Goal: Task Accomplishment & Management: Use online tool/utility

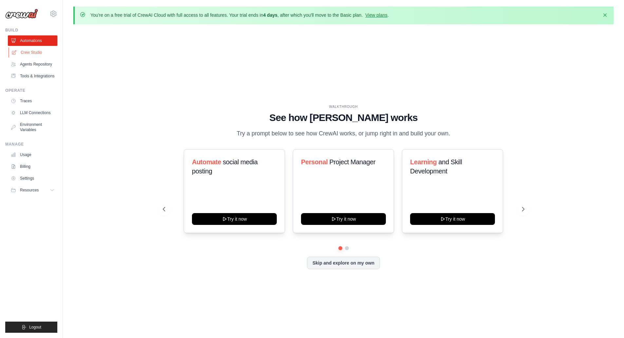
click at [27, 50] on link "Crew Studio" at bounding box center [33, 52] width 49 height 10
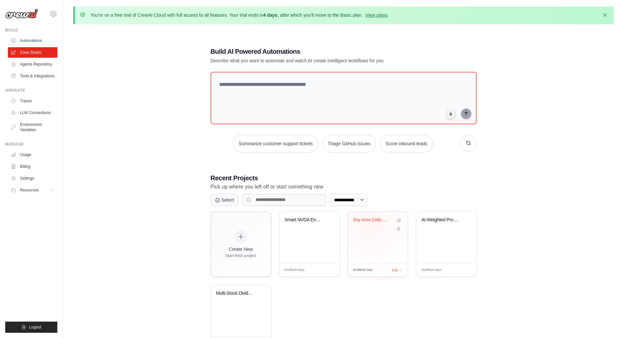
click at [369, 223] on div "Bay Area Daily News Digest" at bounding box center [373, 221] width 40 height 9
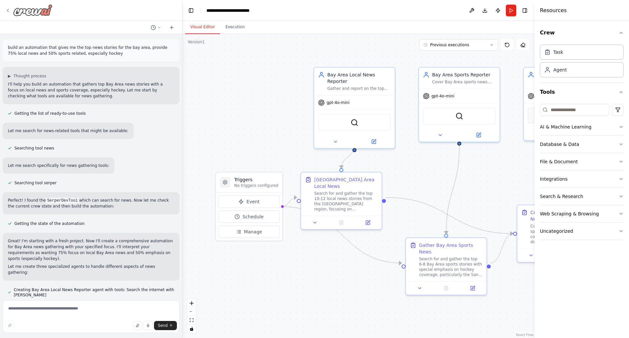
click at [7, 10] on icon at bounding box center [7, 10] width 5 height 5
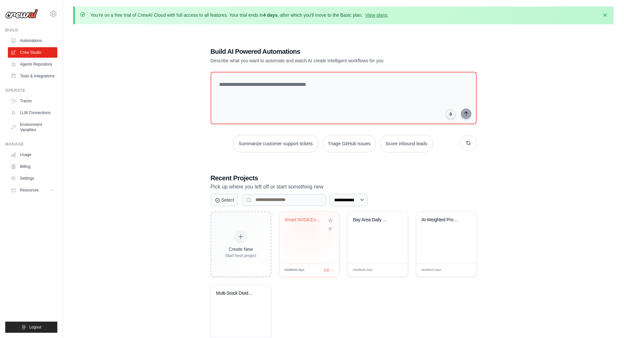
scroll to position [36, 0]
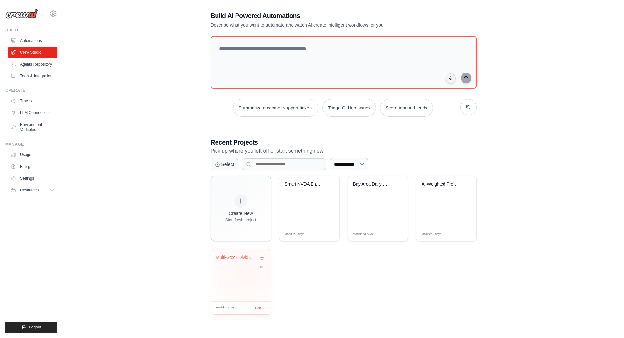
click at [245, 271] on div "Multi-Stock Dividend Excel Exporter" at bounding box center [241, 275] width 60 height 52
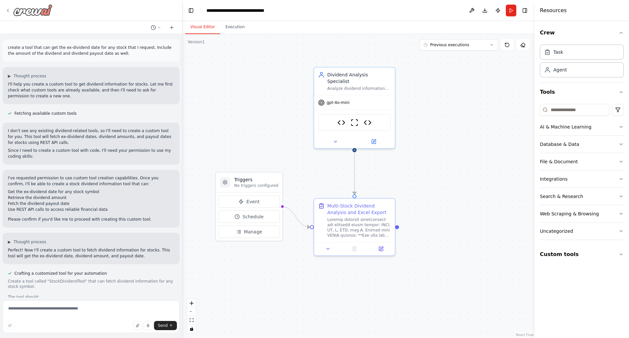
click at [6, 9] on icon at bounding box center [7, 10] width 5 height 5
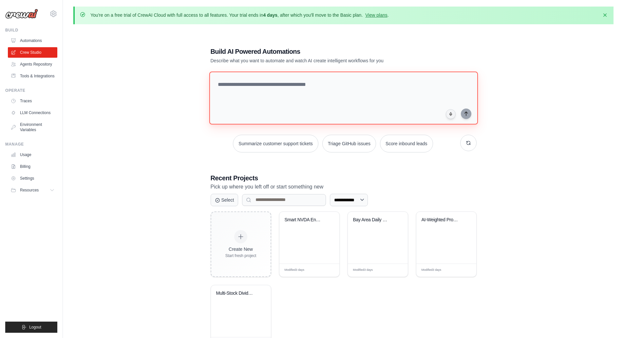
click at [273, 96] on textarea at bounding box center [343, 97] width 269 height 53
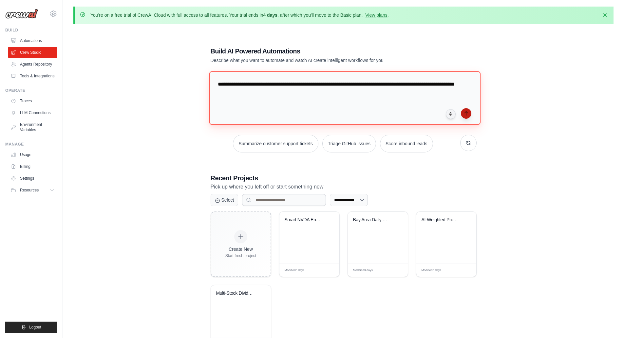
type textarea "**********"
click at [468, 115] on icon "submit" at bounding box center [466, 113] width 5 height 5
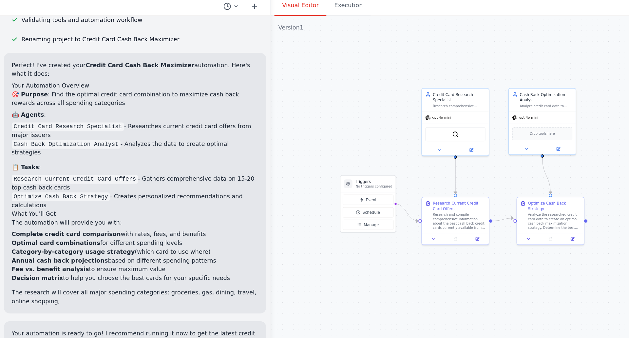
scroll to position [213, 0]
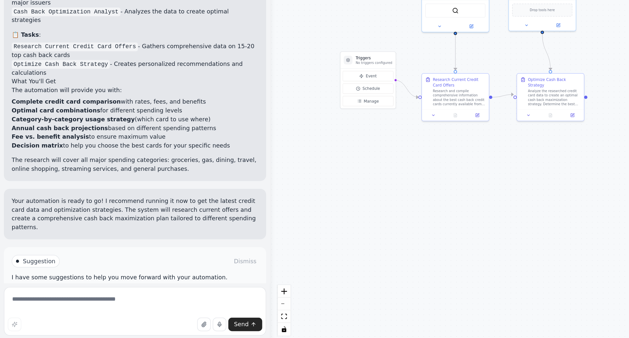
click at [97, 303] on span "Run Automation" at bounding box center [94, 305] width 32 height 5
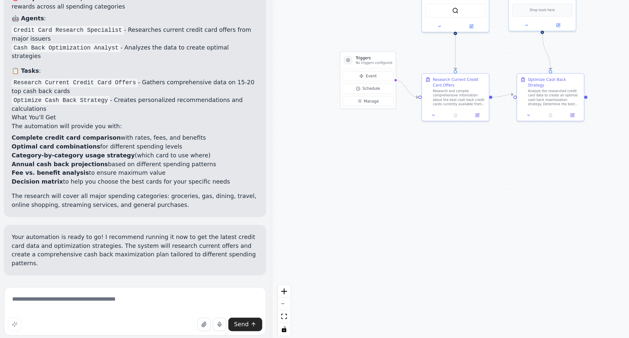
scroll to position [165, 0]
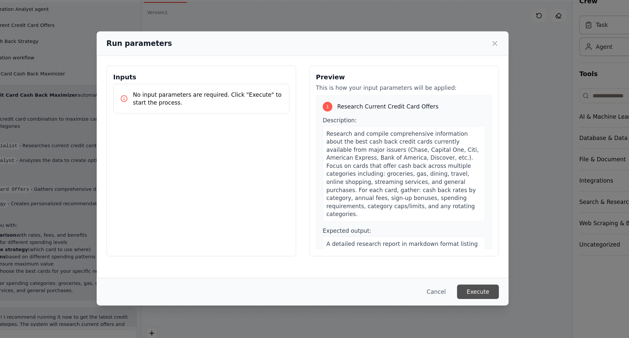
click at [457, 269] on button "Execute" at bounding box center [457, 269] width 34 height 12
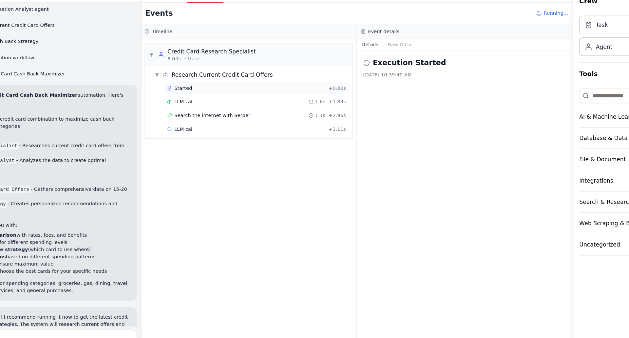
click at [229, 103] on div "Started" at bounding box center [268, 103] width 129 height 5
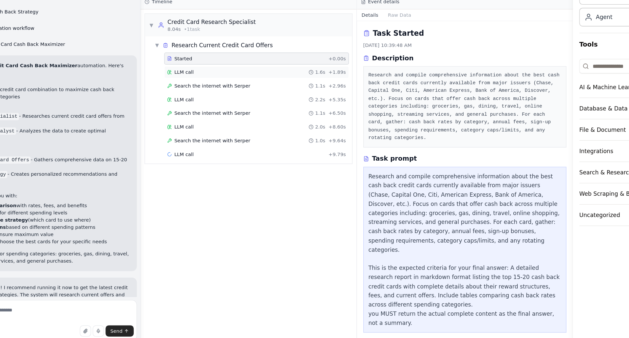
click at [222, 116] on span "LLM call" at bounding box center [218, 114] width 16 height 5
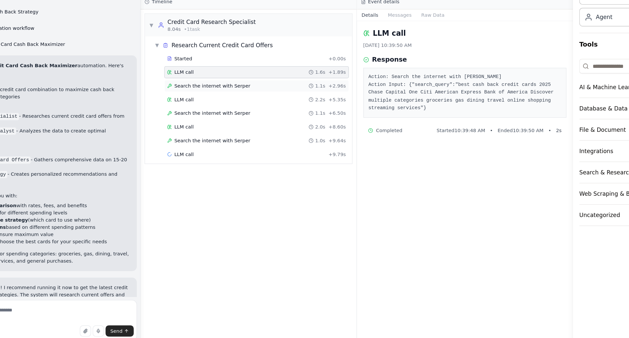
click at [258, 124] on span "Search the internet with Serper" at bounding box center [241, 125] width 62 height 5
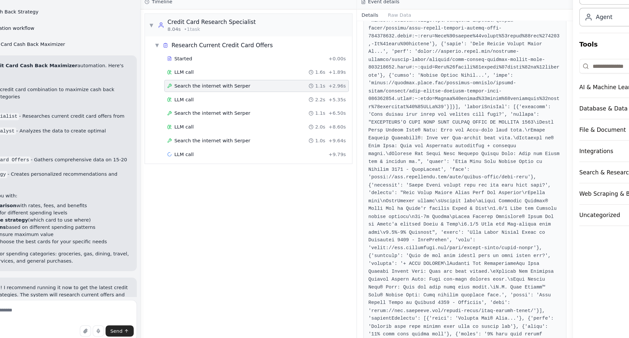
scroll to position [623, 0]
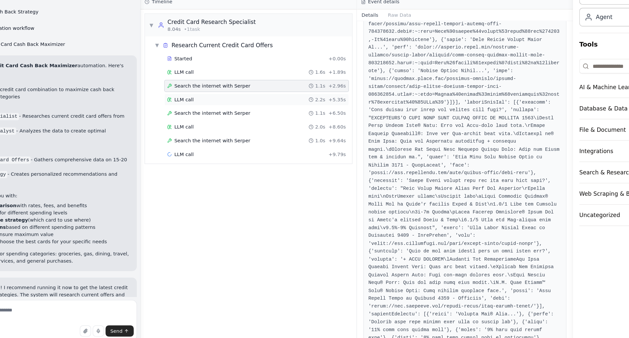
click at [257, 137] on div "LLM call 2.2s + 5.35s" at bounding box center [277, 136] width 146 height 5
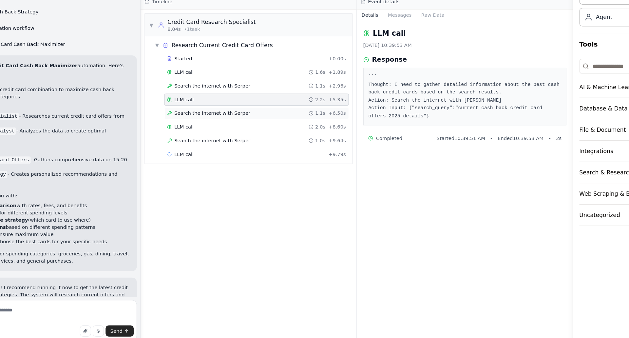
click at [269, 148] on div "Search the internet with Serper 1.1s + 6.50s" at bounding box center [277, 147] width 146 height 5
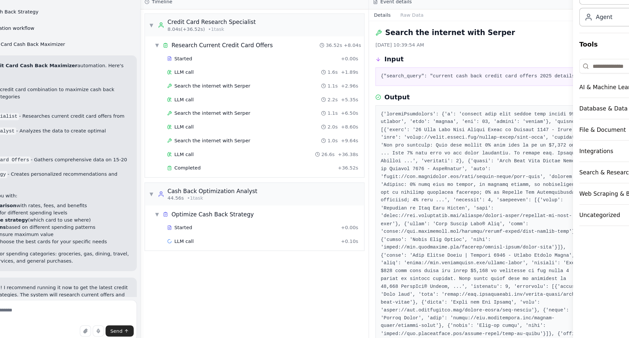
scroll to position [1, 0]
click at [259, 193] on div "Completed" at bounding box center [272, 192] width 137 height 5
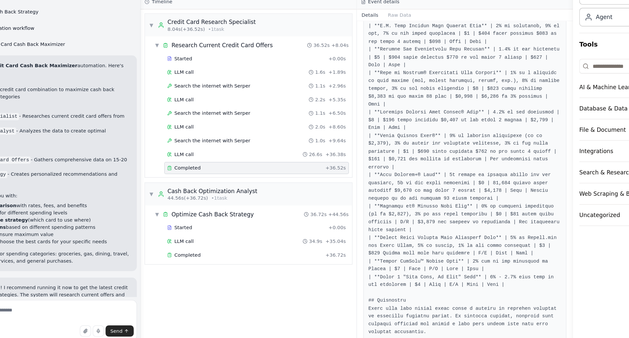
scroll to position [213, 0]
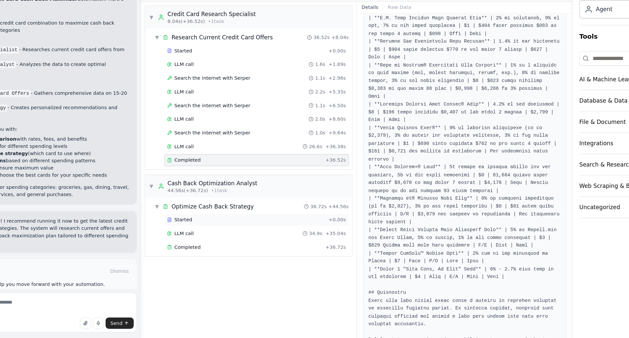
click at [236, 239] on div "Started" at bounding box center [268, 241] width 129 height 5
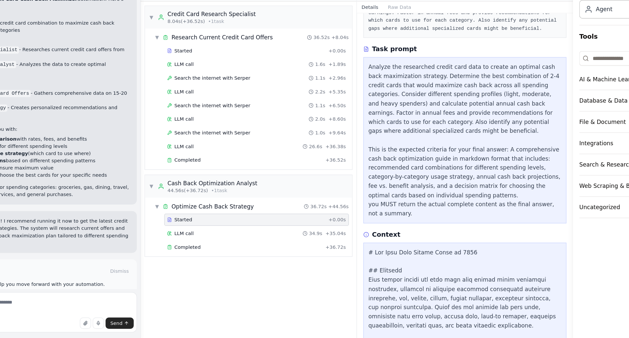
scroll to position [77, 0]
click at [259, 253] on div "LLM call 34.9s + 35.04s" at bounding box center [277, 252] width 146 height 5
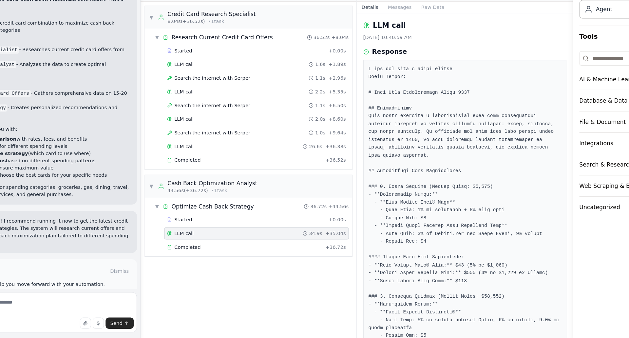
scroll to position [38, 0]
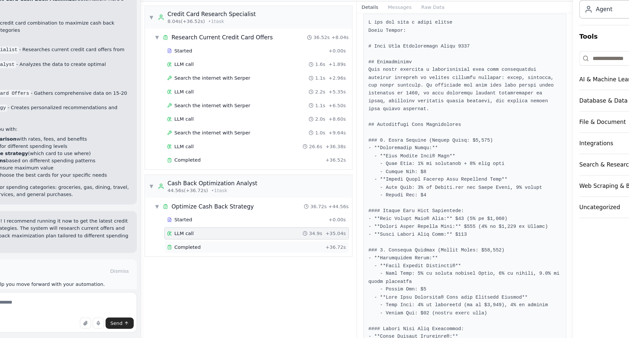
click at [253, 261] on div "Completed" at bounding box center [267, 263] width 126 height 5
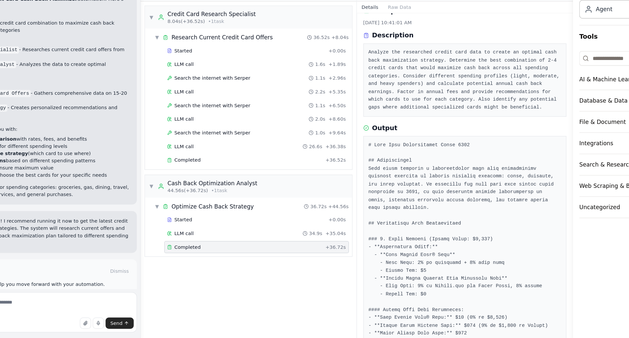
scroll to position [12, 0]
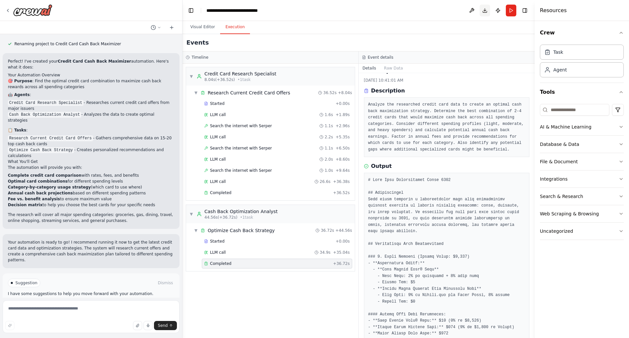
click at [486, 10] on button "Download" at bounding box center [485, 11] width 10 height 12
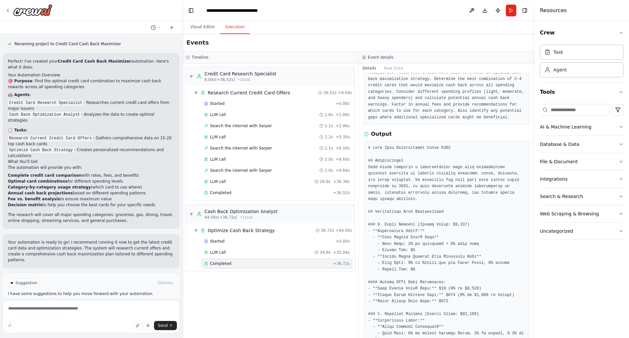
scroll to position [45, 0]
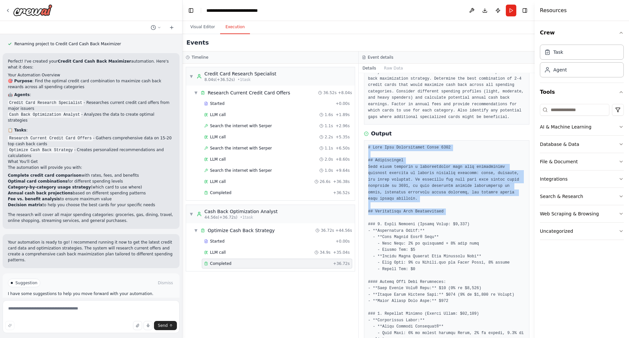
drag, startPoint x: 367, startPoint y: 149, endPoint x: 422, endPoint y: 210, distance: 82.2
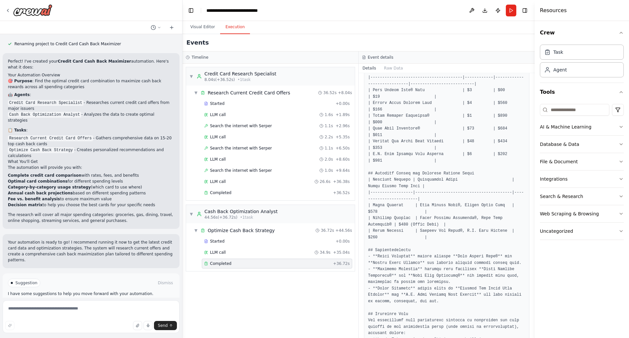
scroll to position [716, 0]
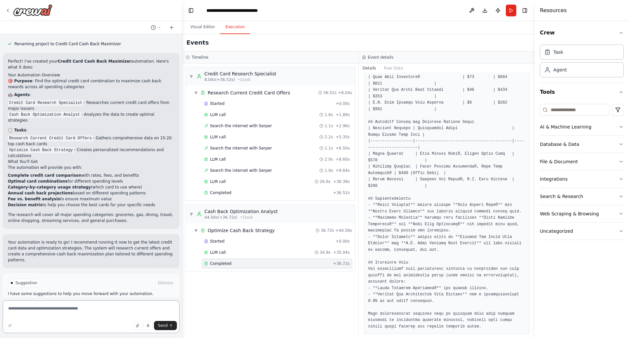
click at [60, 310] on textarea at bounding box center [91, 316] width 177 height 33
type textarea "**********"
click at [166, 326] on span "Send" at bounding box center [163, 325] width 10 height 5
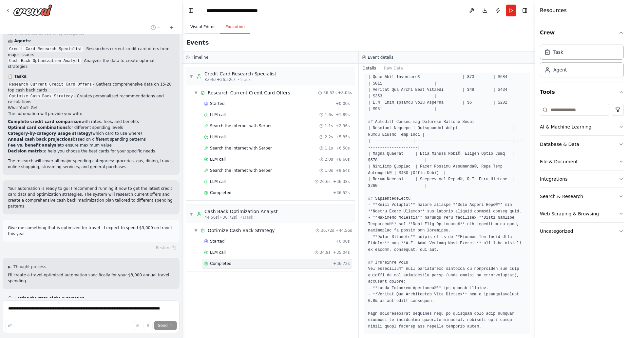
scroll to position [273, 0]
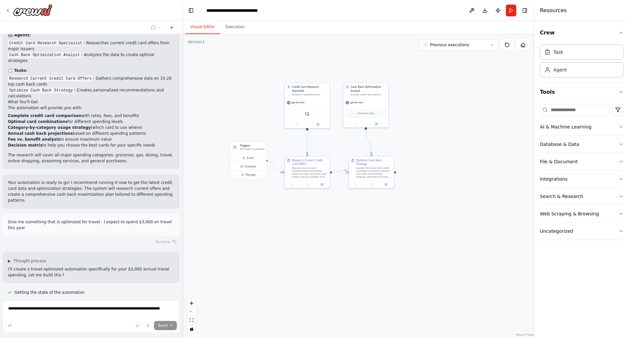
click at [200, 28] on button "Visual Editor" at bounding box center [202, 27] width 35 height 14
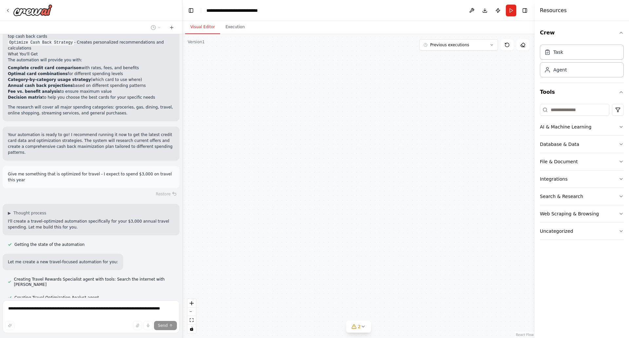
scroll to position [334, 0]
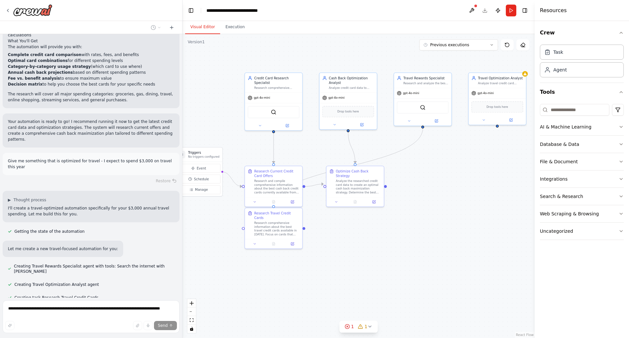
drag, startPoint x: 496, startPoint y: 150, endPoint x: 457, endPoint y: 173, distance: 46.1
click at [457, 173] on div ".deletable-edge-delete-btn { width: 20px; height: 20px; border: 0px solid #ffff…" at bounding box center [359, 186] width 352 height 304
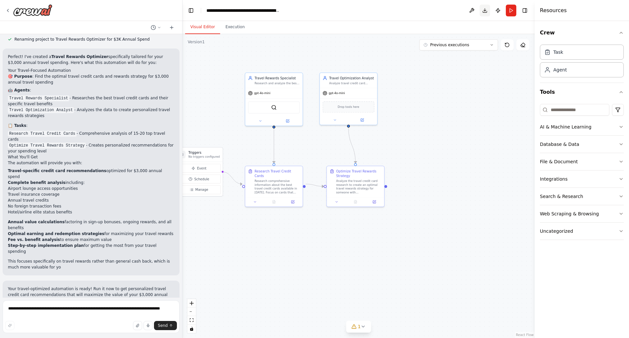
scroll to position [724, 0]
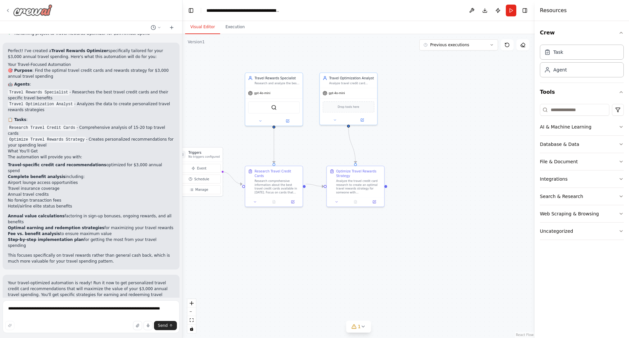
click at [9, 9] on icon at bounding box center [7, 10] width 5 height 5
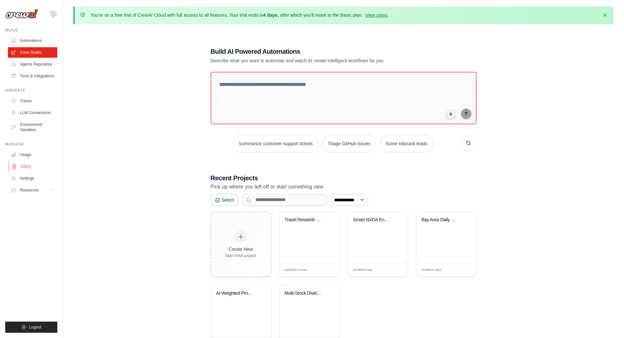
click at [29, 165] on link "Billing" at bounding box center [33, 166] width 49 height 10
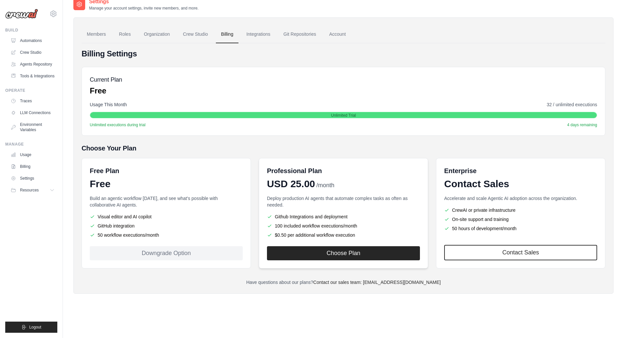
scroll to position [36, 0]
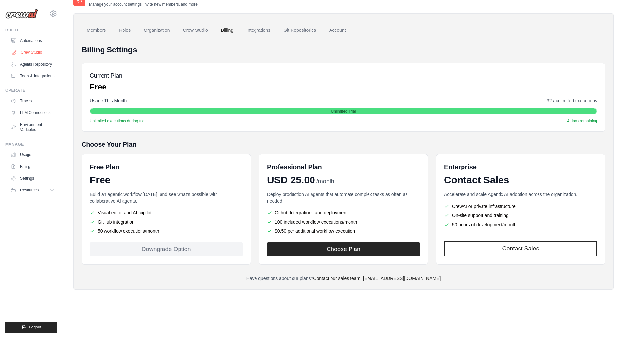
click at [40, 50] on link "Crew Studio" at bounding box center [33, 52] width 49 height 10
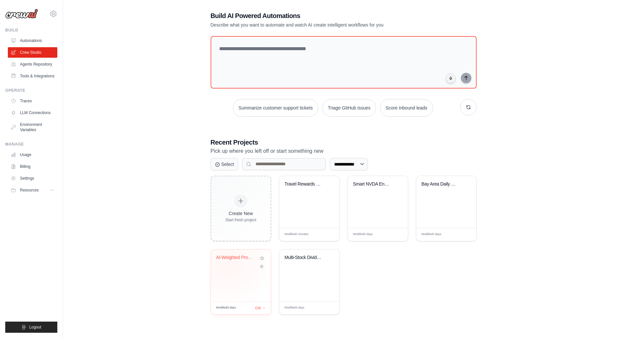
click at [229, 262] on div "AI-Weighted Profile Matcher" at bounding box center [240, 262] width 49 height 15
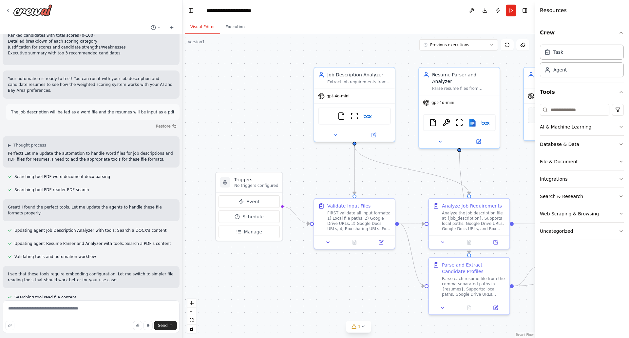
scroll to position [716, 0]
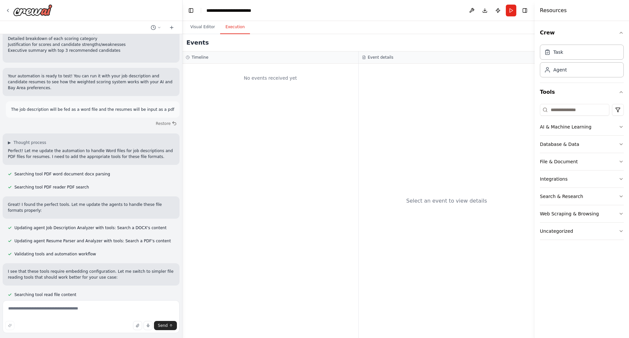
click at [232, 31] on button "Execution" at bounding box center [235, 27] width 30 height 14
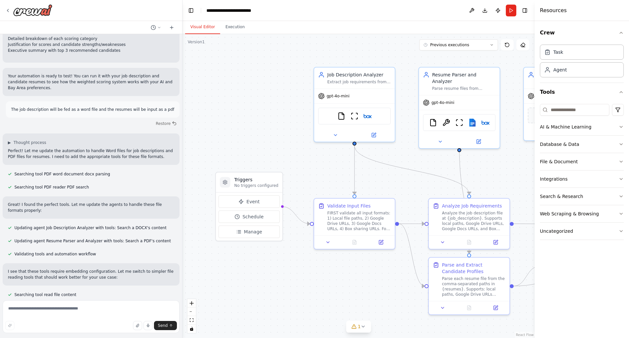
click at [200, 28] on button "Visual Editor" at bounding box center [202, 27] width 35 height 14
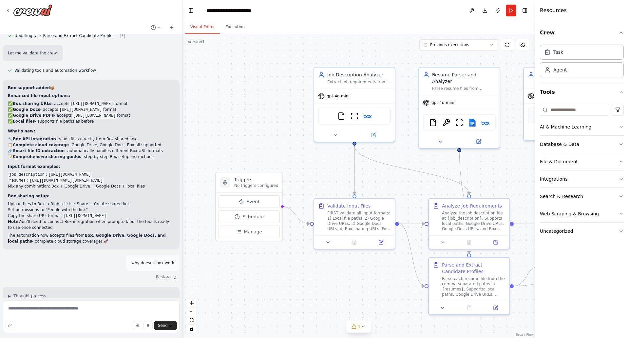
scroll to position [5792, 0]
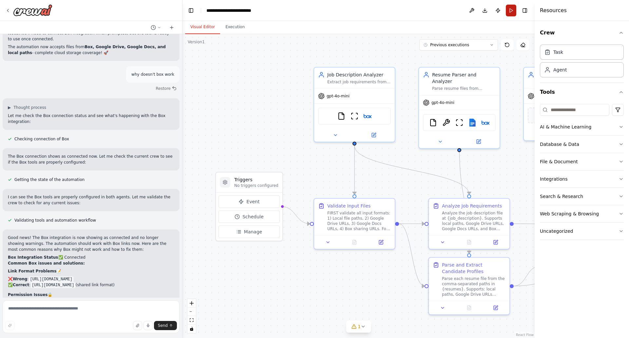
click at [512, 8] on button "Run" at bounding box center [511, 11] width 10 height 12
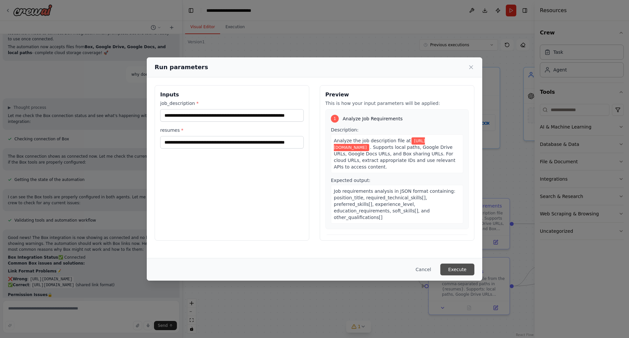
click at [462, 268] on button "Execute" at bounding box center [457, 269] width 34 height 12
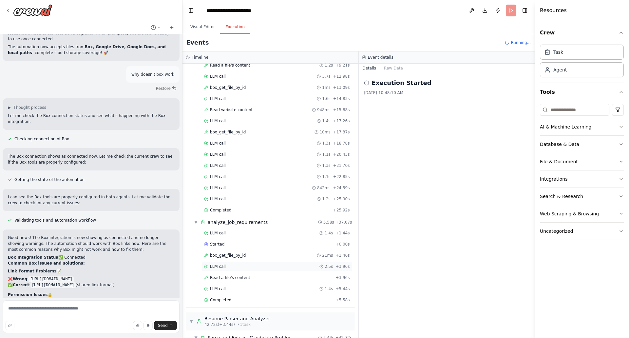
scroll to position [202, 0]
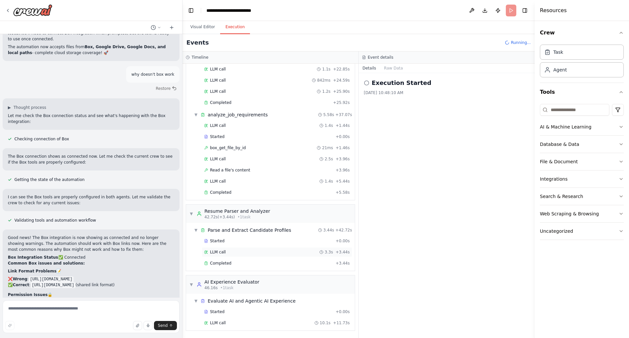
click at [231, 251] on div "LLM call 3.3s + 3.44s" at bounding box center [277, 251] width 146 height 5
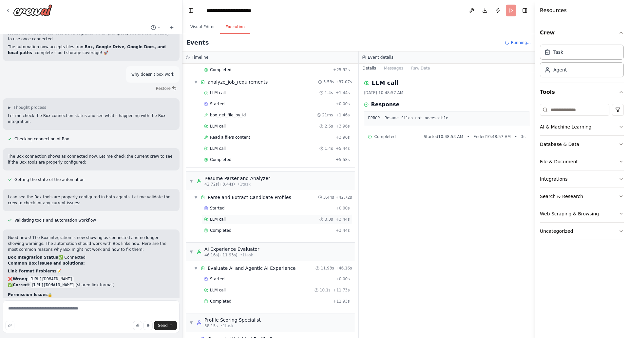
scroll to position [236, 0]
click at [257, 112] on div "box_get_file_by_id 21ms + 1.46s" at bounding box center [277, 113] width 146 height 5
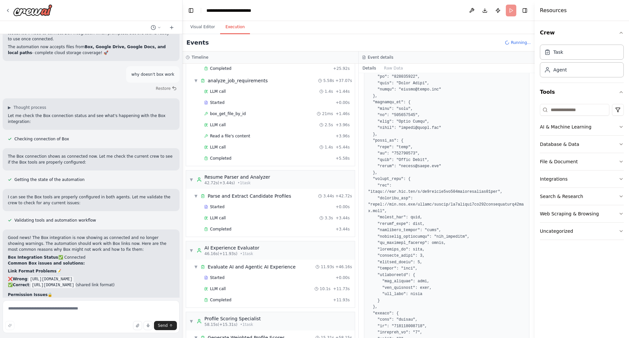
scroll to position [387, 0]
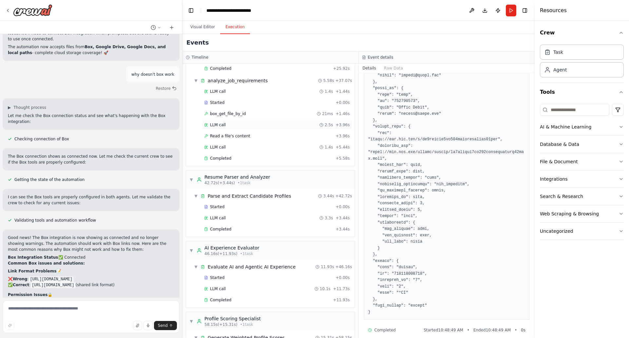
click at [259, 125] on div "LLM call 2.5s + 3.96s" at bounding box center [277, 124] width 146 height 5
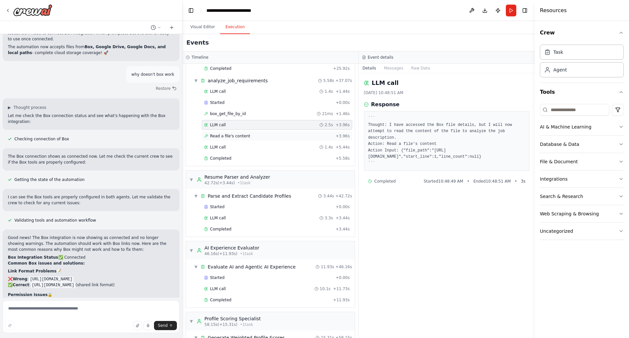
click at [266, 138] on div "Read a file's content + 3.96s" at bounding box center [277, 135] width 146 height 5
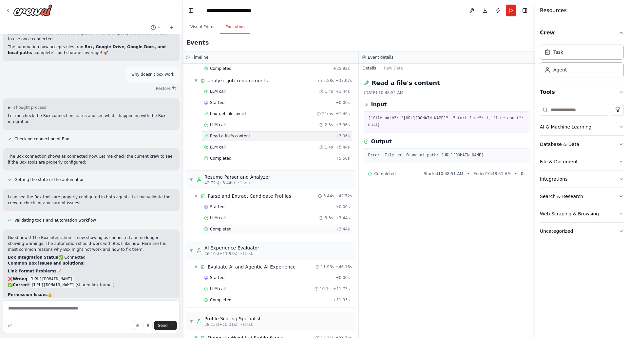
scroll to position [283, 0]
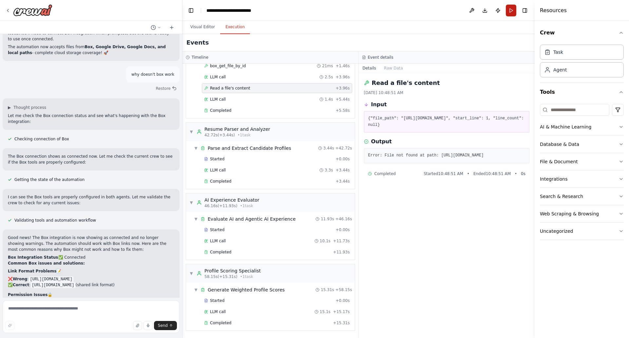
click at [511, 10] on button "Run" at bounding box center [511, 11] width 10 height 12
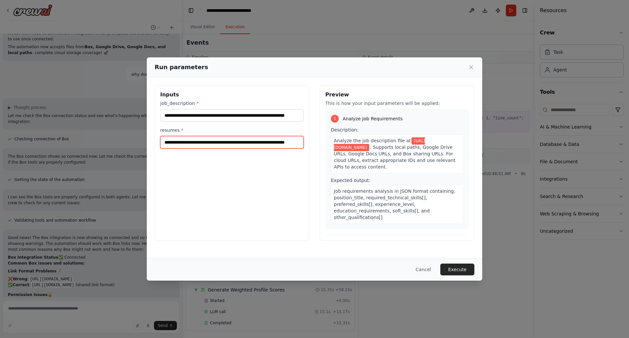
click at [226, 141] on input "**********" at bounding box center [232, 142] width 144 height 12
paste input "text"
type input "**********"
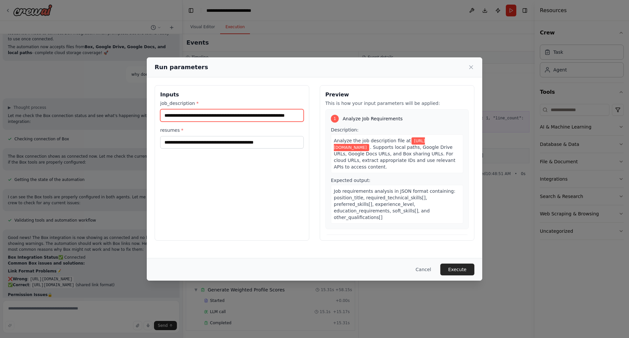
click at [237, 115] on input "**********" at bounding box center [232, 115] width 144 height 12
paste input "text"
type input "**********"
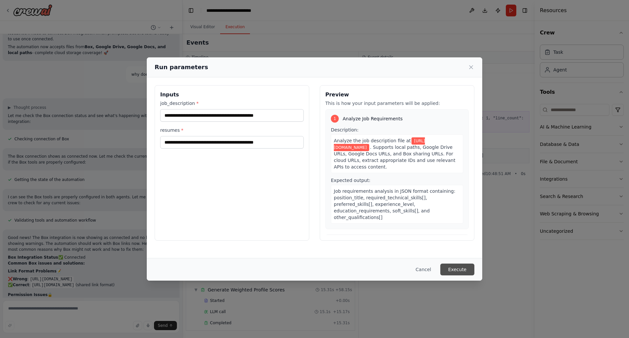
click at [458, 269] on button "Execute" at bounding box center [457, 269] width 34 height 12
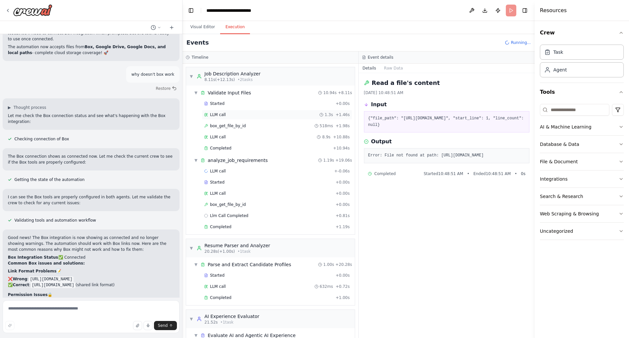
click at [254, 115] on div "LLM call 1.3s + 1.46s" at bounding box center [277, 114] width 146 height 5
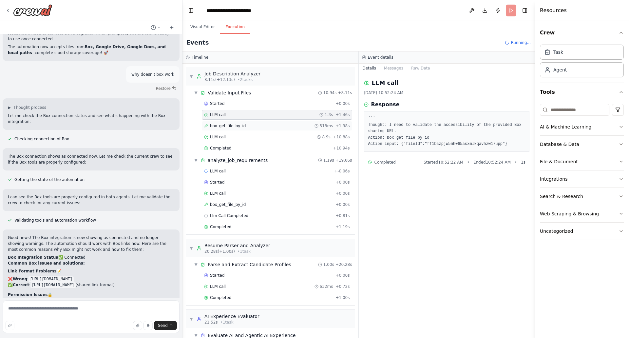
click at [251, 124] on div "box_get_file_by_id 518ms + 1.98s" at bounding box center [277, 125] width 146 height 5
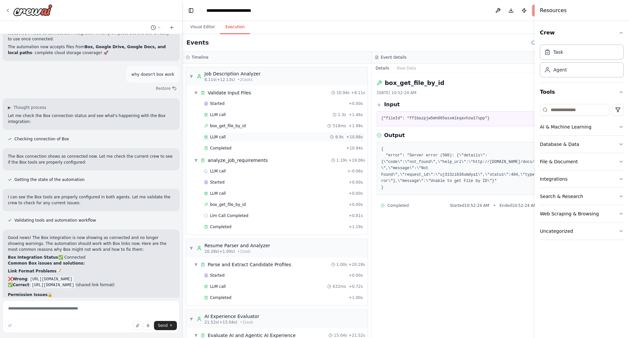
click at [250, 135] on div "LLM call 8.9s + 10.88s" at bounding box center [283, 136] width 159 height 5
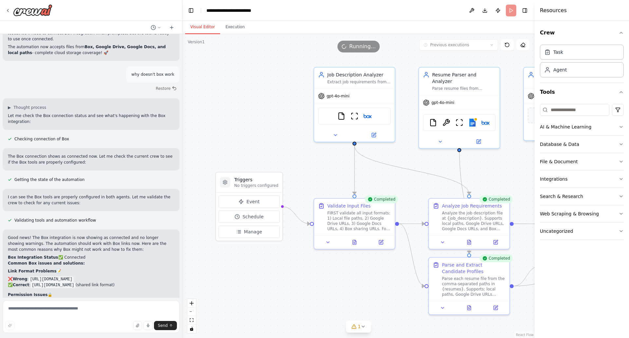
click at [200, 27] on button "Visual Editor" at bounding box center [202, 27] width 35 height 14
click at [475, 118] on img at bounding box center [473, 121] width 8 height 8
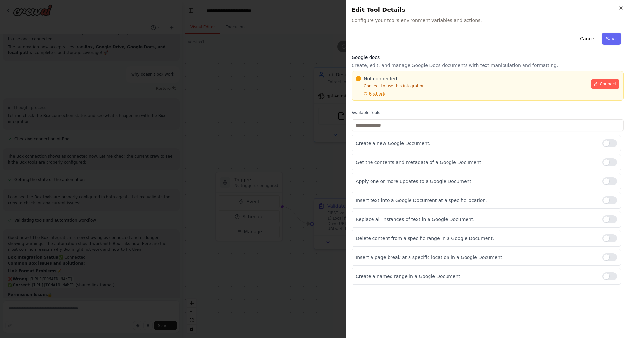
scroll to position [5839, 0]
click at [621, 6] on icon "button" at bounding box center [621, 7] width 5 height 5
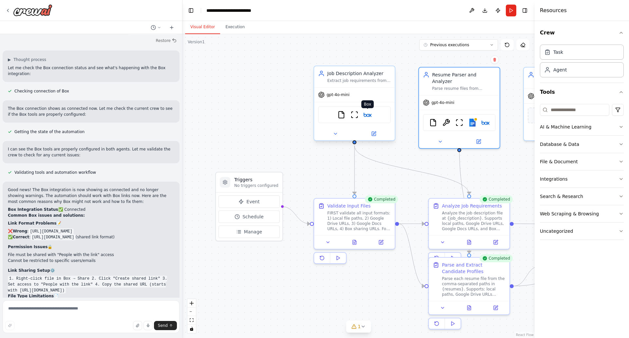
click at [368, 117] on img at bounding box center [368, 115] width 8 height 8
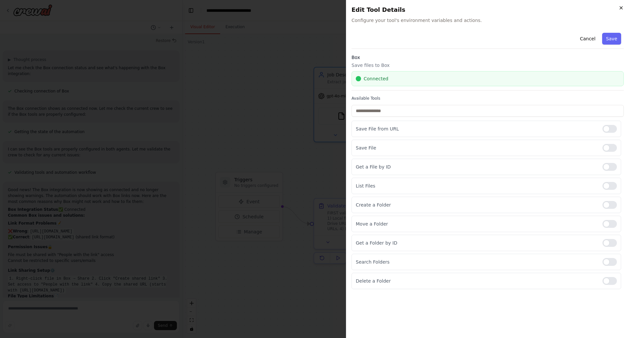
click at [619, 7] on icon "button" at bounding box center [621, 7] width 5 height 5
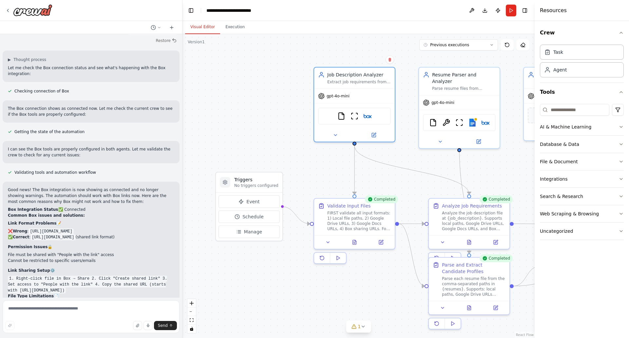
drag, startPoint x: 434, startPoint y: 166, endPoint x: 389, endPoint y: 165, distance: 44.9
drag, startPoint x: 389, startPoint y: 165, endPoint x: 298, endPoint y: 163, distance: 90.8
click at [298, 163] on div ".deletable-edge-delete-btn { width: 20px; height: 20px; border: 0px solid #ffff…" at bounding box center [359, 186] width 352 height 304
click at [487, 117] on img at bounding box center [486, 121] width 8 height 8
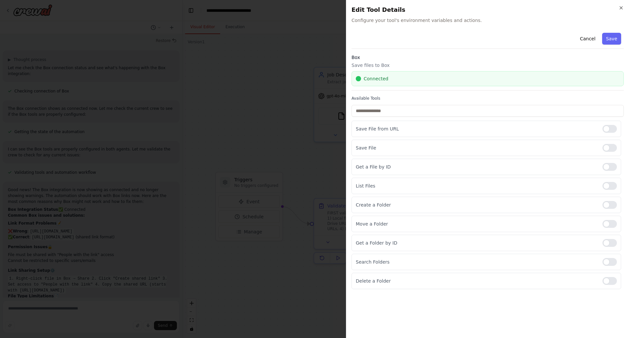
click at [591, 302] on div "Cancel Save Box Save files to Box Connected Available Tools Save File from URL …" at bounding box center [488, 181] width 272 height 302
click at [621, 5] on icon "button" at bounding box center [621, 7] width 5 height 5
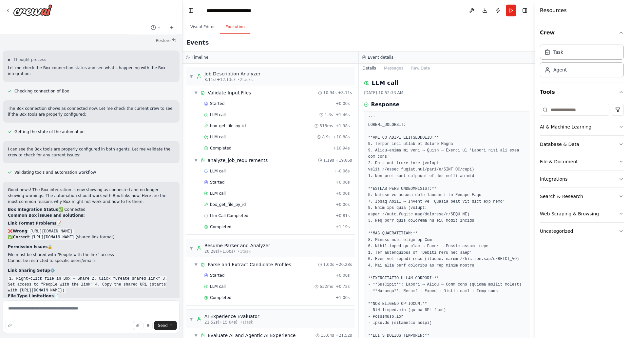
click at [230, 27] on button "Execution" at bounding box center [235, 27] width 30 height 14
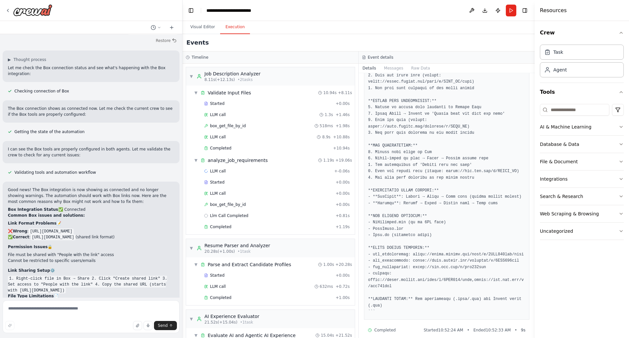
scroll to position [0, 0]
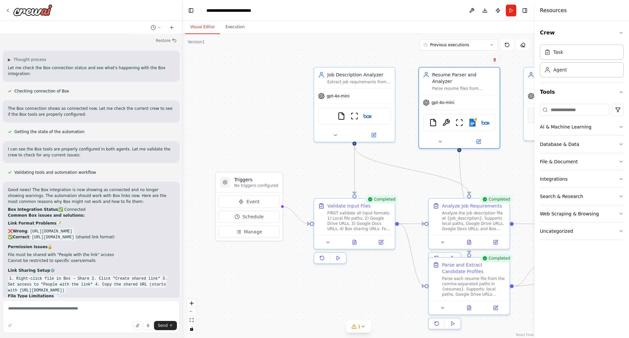
click at [203, 26] on button "Visual Editor" at bounding box center [202, 27] width 35 height 14
click at [369, 115] on img at bounding box center [368, 115] width 8 height 8
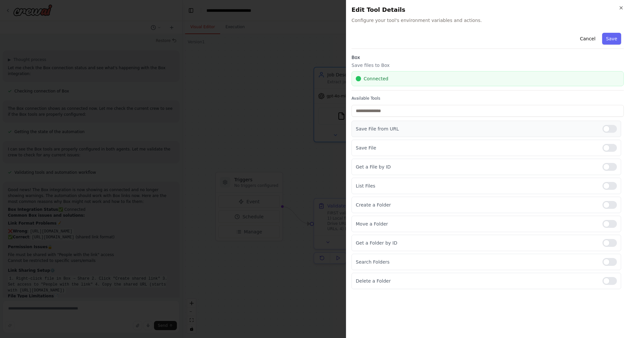
click at [611, 127] on div at bounding box center [610, 129] width 14 height 8
click at [622, 8] on icon "button" at bounding box center [621, 8] width 3 height 3
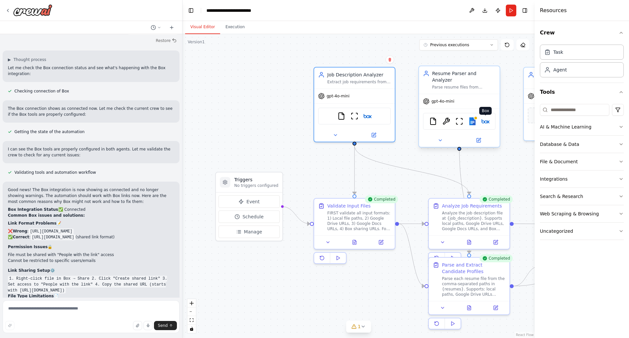
click at [489, 117] on img at bounding box center [486, 121] width 8 height 8
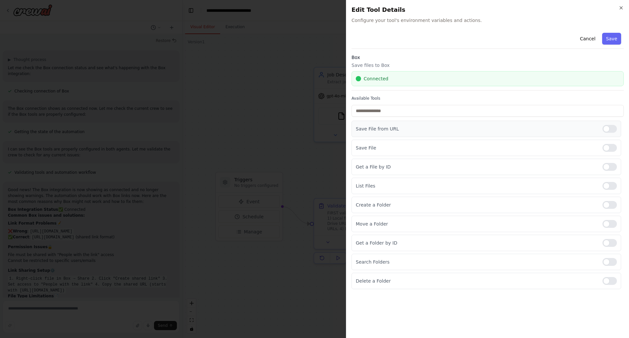
click at [610, 127] on div at bounding box center [610, 129] width 14 height 8
click at [612, 40] on button "Save" at bounding box center [611, 39] width 19 height 12
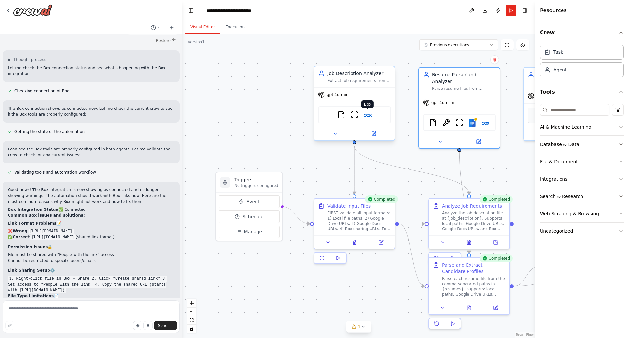
click at [368, 116] on img at bounding box center [368, 115] width 8 height 8
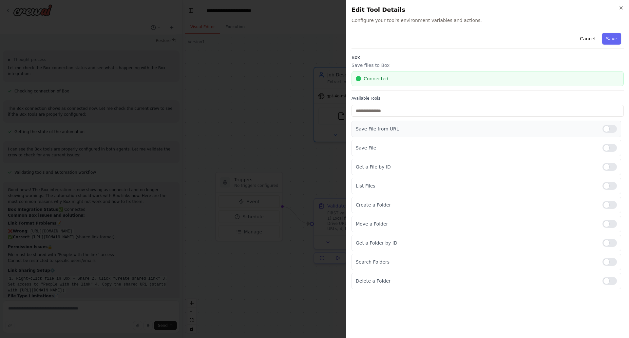
click at [611, 127] on div at bounding box center [610, 129] width 14 height 8
click at [614, 37] on button "Save" at bounding box center [611, 39] width 19 height 12
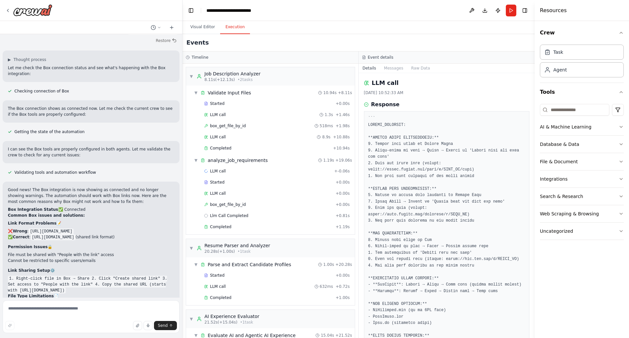
click at [228, 25] on button "Execution" at bounding box center [235, 27] width 30 height 14
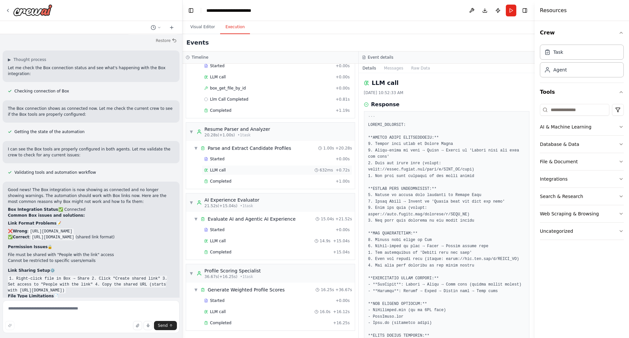
click at [246, 168] on div "LLM call 632ms + 0.72s" at bounding box center [277, 169] width 146 height 5
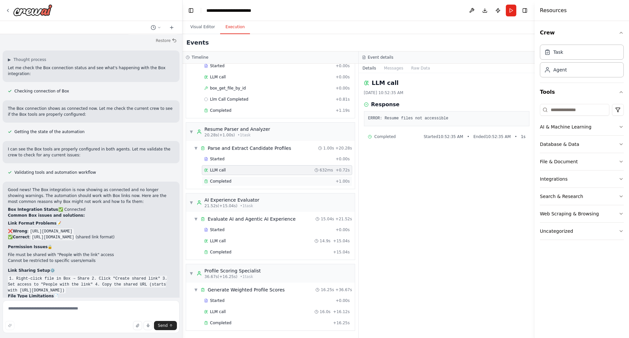
click at [247, 181] on div "Completed" at bounding box center [268, 181] width 129 height 5
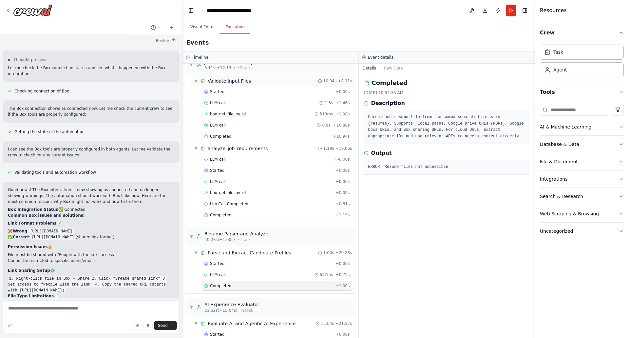
scroll to position [0, 0]
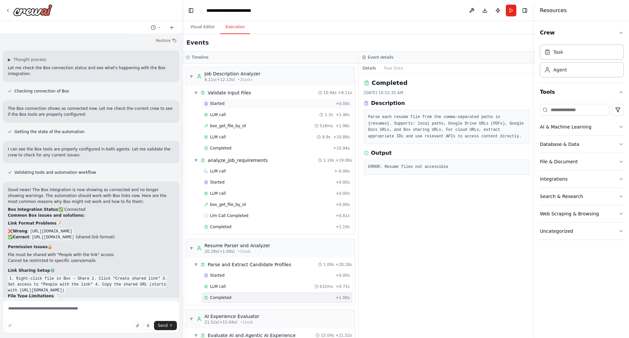
click at [239, 99] on div "Started + 0.00s" at bounding box center [277, 104] width 150 height 10
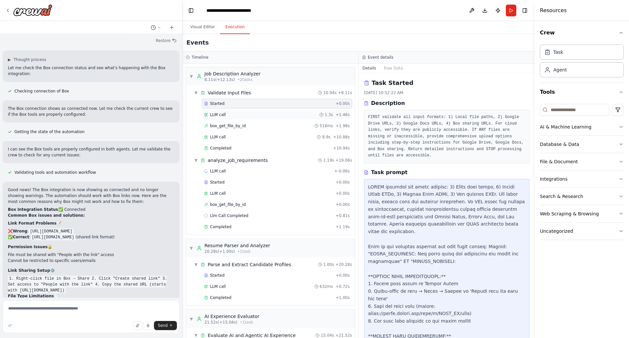
click at [242, 111] on div "LLM call 1.3s + 1.46s" at bounding box center [277, 115] width 150 height 10
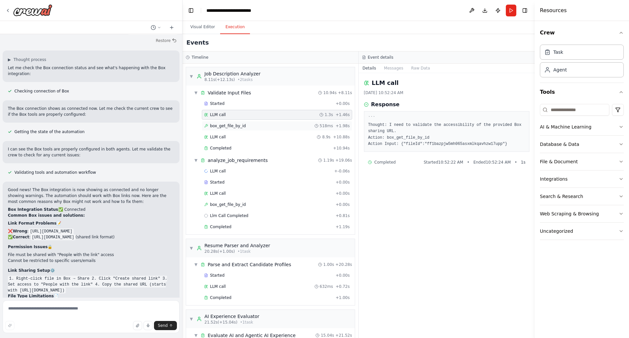
click at [247, 125] on div "box_get_file_by_id 518ms + 1.98s" at bounding box center [277, 125] width 146 height 5
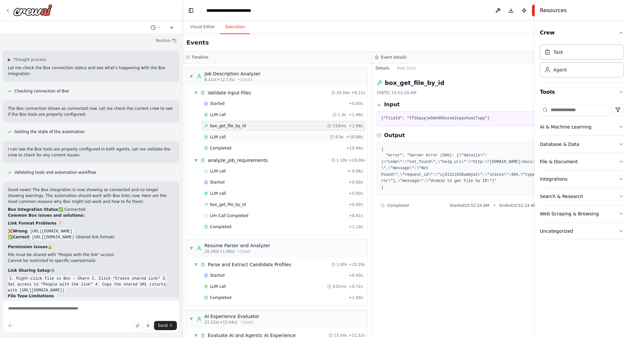
click at [262, 136] on div "LLM call 8.9s + 10.88s" at bounding box center [283, 136] width 159 height 5
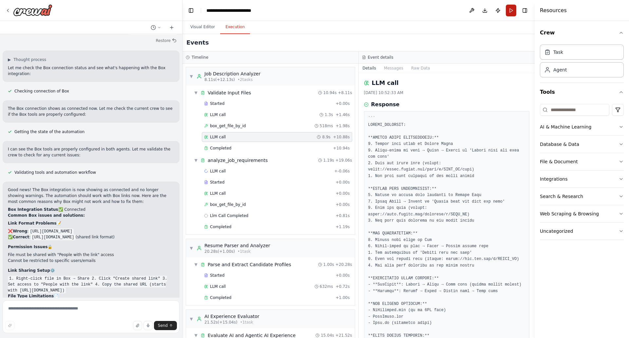
click at [512, 9] on button "Run" at bounding box center [511, 11] width 10 height 12
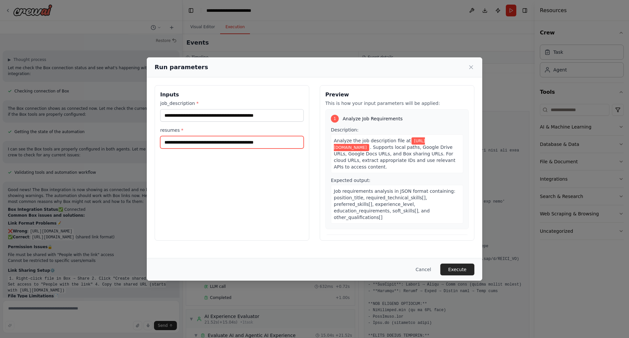
click at [229, 144] on input "**********" at bounding box center [232, 142] width 144 height 12
paste input "**********"
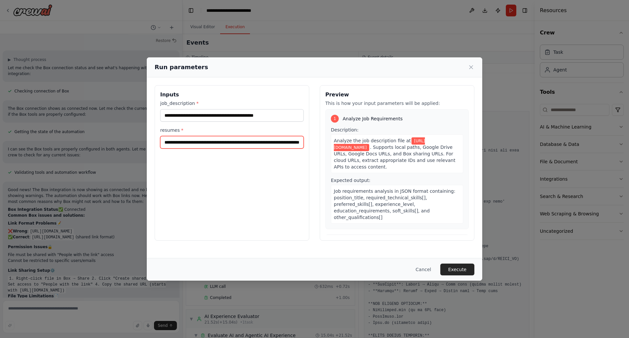
type input "**********"
click at [219, 140] on input "**********" at bounding box center [232, 142] width 144 height 12
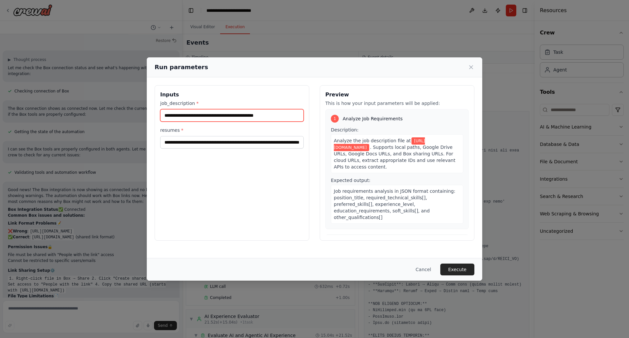
click at [190, 119] on input "**********" at bounding box center [232, 115] width 144 height 12
paste input "**********"
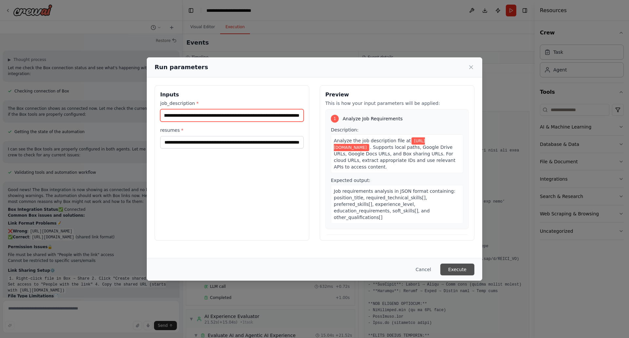
type input "**********"
click at [458, 267] on button "Execute" at bounding box center [457, 269] width 34 height 12
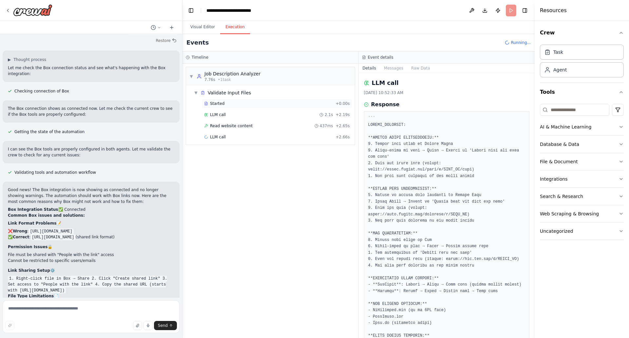
click at [248, 103] on div "Started" at bounding box center [268, 103] width 129 height 5
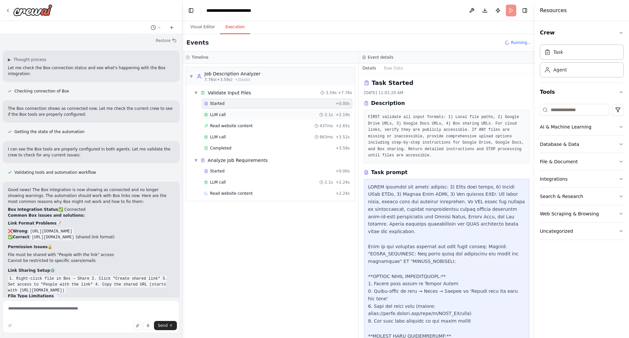
click at [251, 115] on div "LLM call 2.1s + 2.19s" at bounding box center [277, 114] width 146 height 5
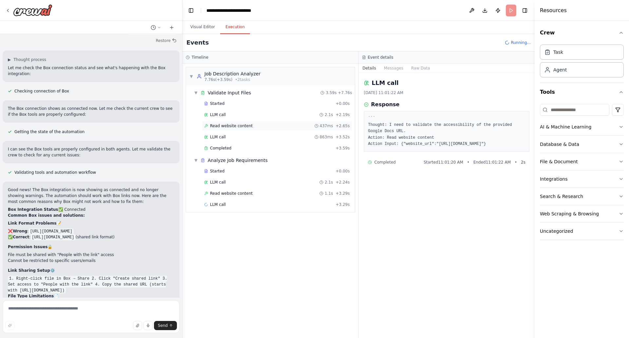
click at [252, 124] on div "Read website content 437ms + 2.65s" at bounding box center [277, 125] width 146 height 5
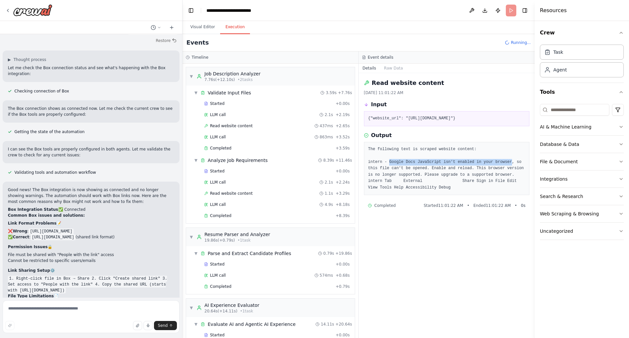
drag, startPoint x: 388, startPoint y: 166, endPoint x: 501, endPoint y: 168, distance: 112.7
click at [501, 168] on pre "The following text is scraped website content: intern - Google Docs JavaScript …" at bounding box center [446, 168] width 157 height 45
copy pre "Google Docs JavaScript isn't enabled in your browser"
click at [257, 107] on div "Started + 0.00s" at bounding box center [277, 104] width 150 height 10
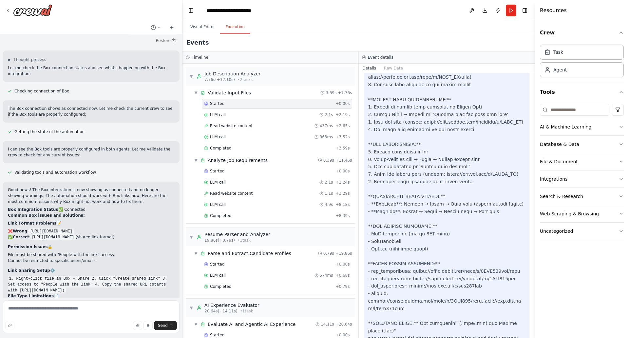
scroll to position [240, 0]
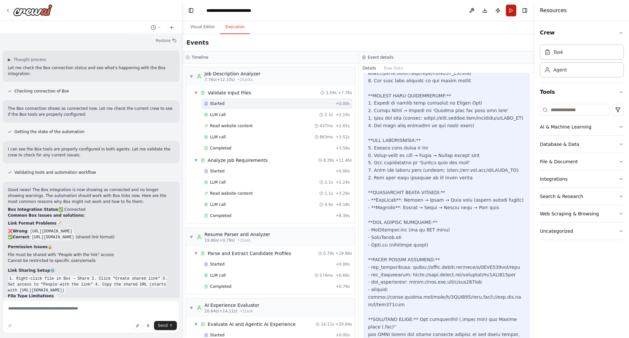
click at [512, 10] on button "Run" at bounding box center [511, 11] width 10 height 12
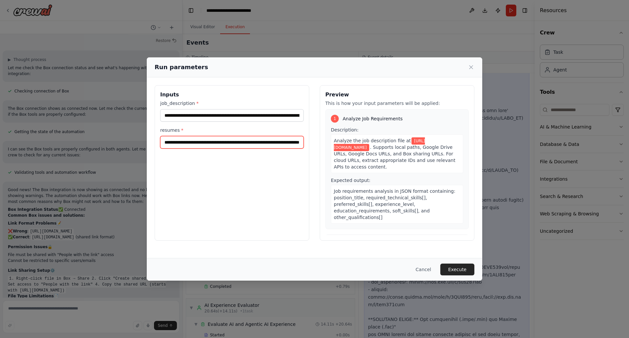
click at [268, 143] on input "**********" at bounding box center [232, 142] width 144 height 12
type input "**********"
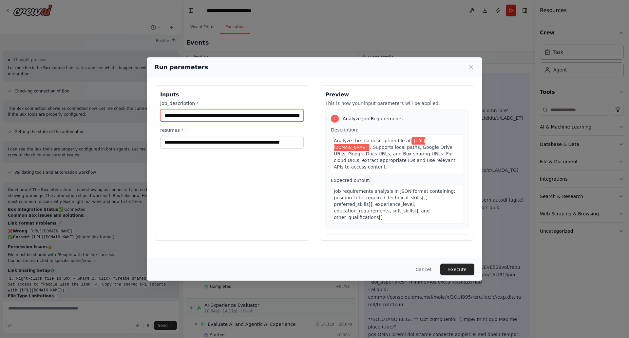
scroll to position [0, 0]
click at [290, 114] on input "**********" at bounding box center [232, 115] width 144 height 12
type input "**********"
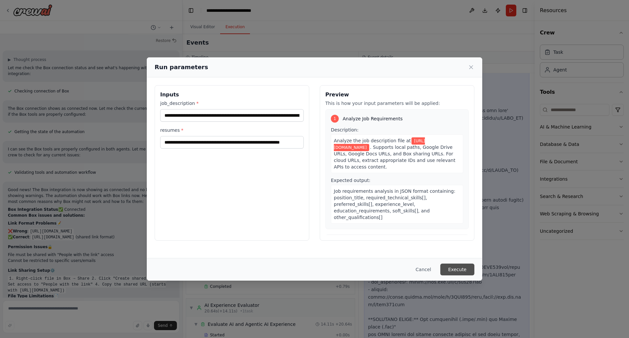
click at [457, 267] on button "Execute" at bounding box center [457, 269] width 34 height 12
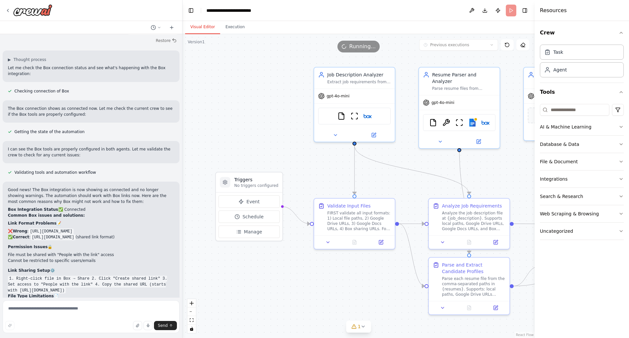
click at [205, 28] on button "Visual Editor" at bounding box center [202, 27] width 35 height 14
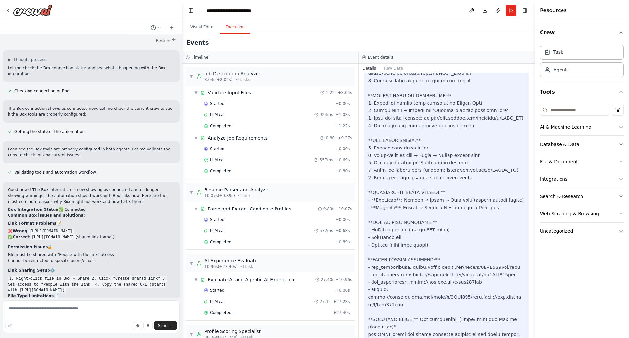
click at [231, 28] on button "Execution" at bounding box center [235, 27] width 30 height 14
click at [219, 115] on span "LLM call" at bounding box center [218, 114] width 16 height 5
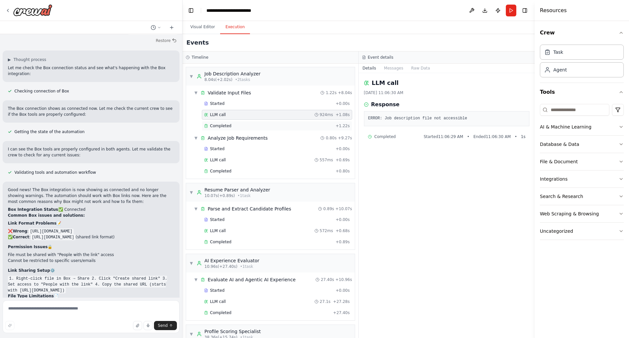
click at [225, 122] on div "Completed + 1.22s" at bounding box center [277, 126] width 150 height 10
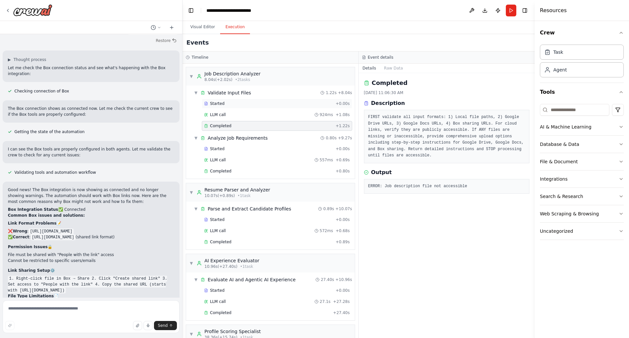
click at [229, 104] on div "Started" at bounding box center [268, 103] width 129 height 5
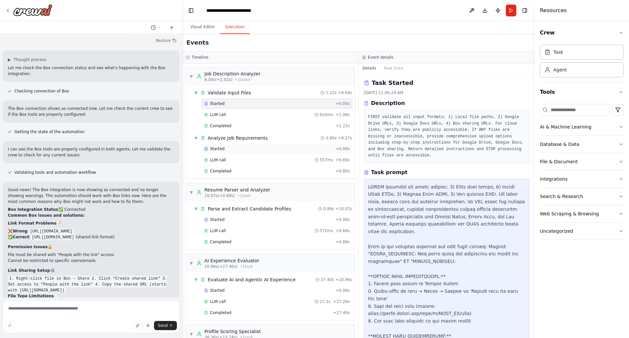
click at [259, 148] on div "Started" at bounding box center [268, 148] width 129 height 5
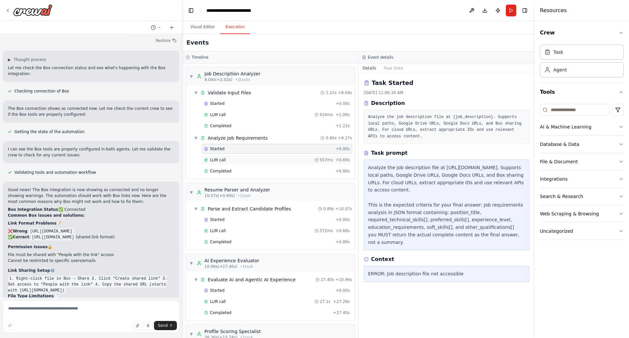
click at [266, 163] on div "LLM call 557ms + 0.69s" at bounding box center [277, 160] width 150 height 10
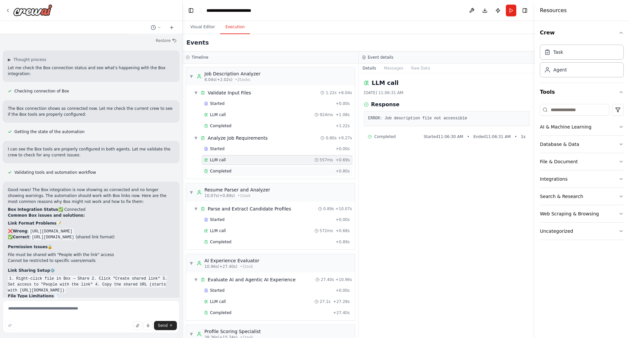
click at [265, 174] on div "Completed + 0.80s" at bounding box center [277, 171] width 150 height 10
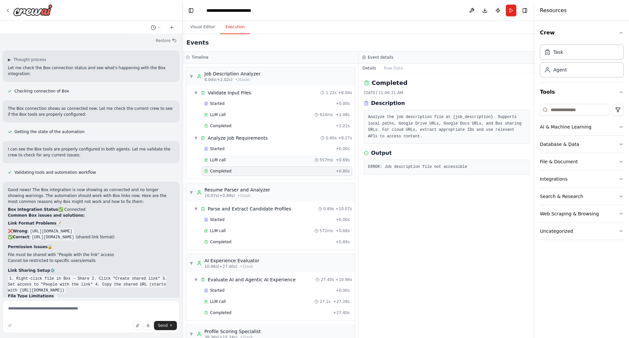
click at [240, 157] on div "LLM call 557ms + 0.69s" at bounding box center [277, 160] width 150 height 10
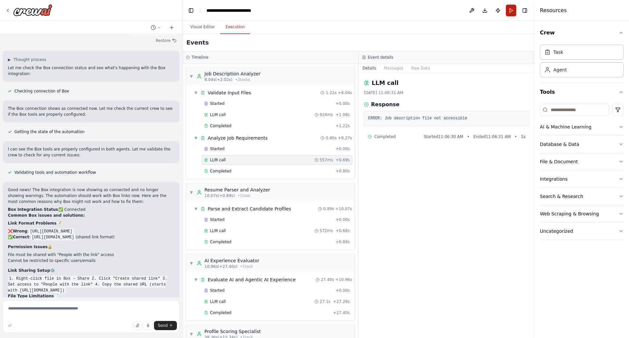
click at [511, 10] on button "Run" at bounding box center [511, 11] width 10 height 12
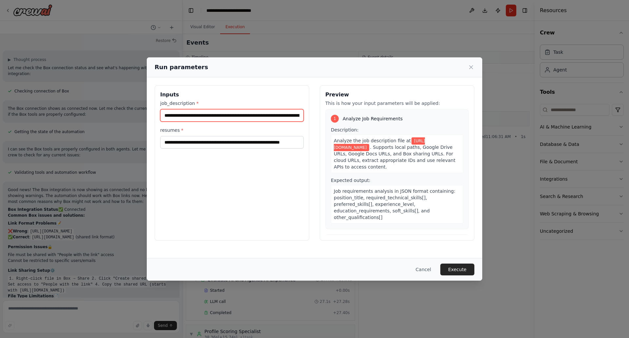
click at [274, 119] on input "**********" at bounding box center [232, 115] width 144 height 12
type input "**********"
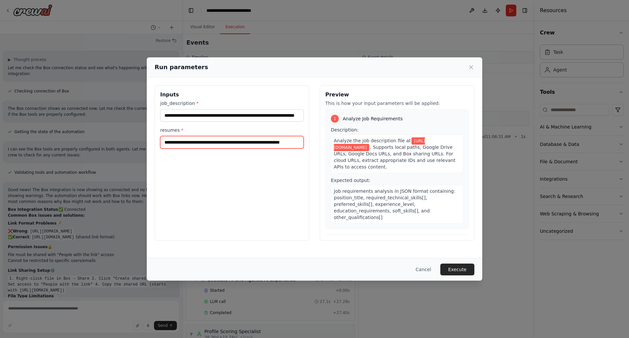
scroll to position [0, 0]
click at [297, 144] on input "**********" at bounding box center [232, 142] width 144 height 12
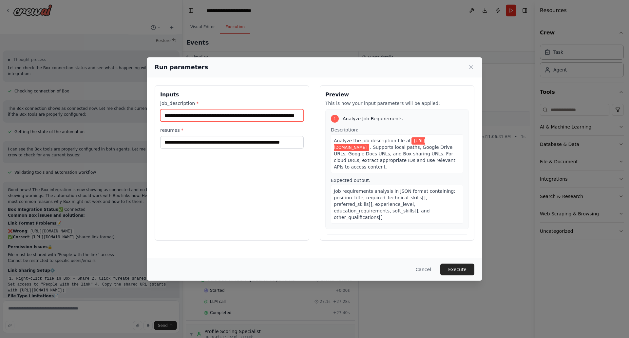
click at [289, 115] on input "**********" at bounding box center [232, 115] width 144 height 12
click at [270, 115] on input "**********" at bounding box center [232, 115] width 144 height 12
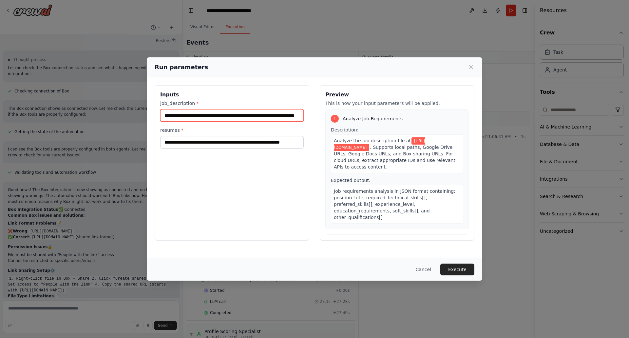
scroll to position [0, 0]
click at [459, 268] on button "Execute" at bounding box center [457, 269] width 34 height 12
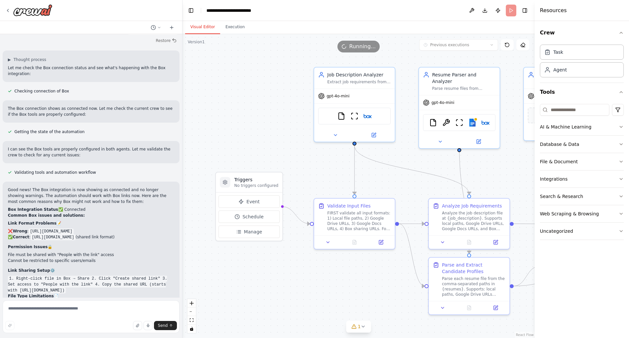
click at [201, 25] on button "Visual Editor" at bounding box center [202, 27] width 35 height 14
click at [475, 117] on img at bounding box center [473, 121] width 8 height 8
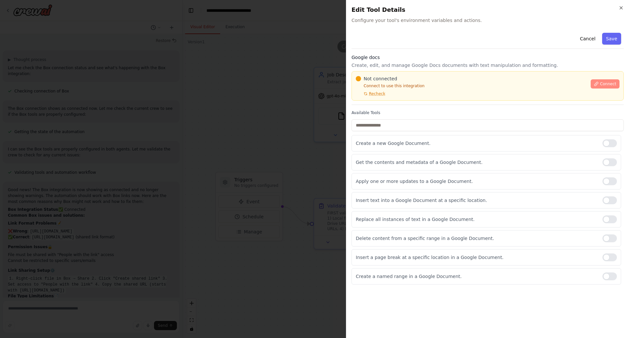
click at [604, 85] on span "Connect" at bounding box center [608, 83] width 16 height 5
click at [603, 83] on span "Connect" at bounding box center [608, 83] width 16 height 5
click at [377, 93] on span "Recheck" at bounding box center [377, 93] width 16 height 5
click at [605, 84] on span "Connect" at bounding box center [608, 83] width 16 height 5
click at [620, 7] on icon "button" at bounding box center [621, 7] width 5 height 5
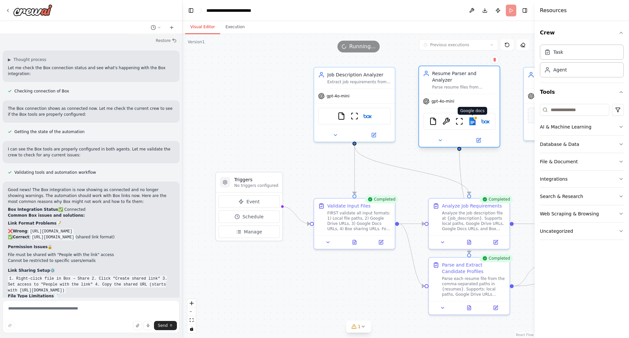
click at [473, 117] on img at bounding box center [473, 121] width 8 height 8
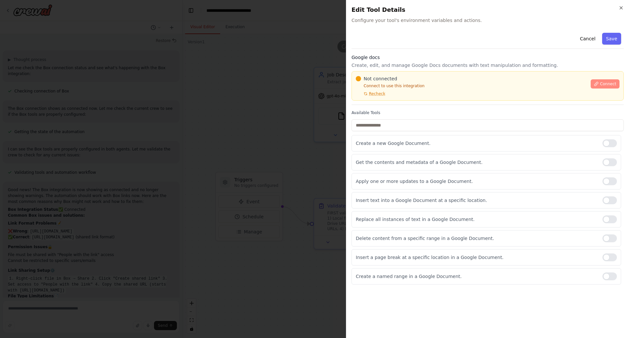
click at [602, 85] on span "Connect" at bounding box center [608, 83] width 16 height 5
click at [621, 6] on icon "button" at bounding box center [621, 7] width 5 height 5
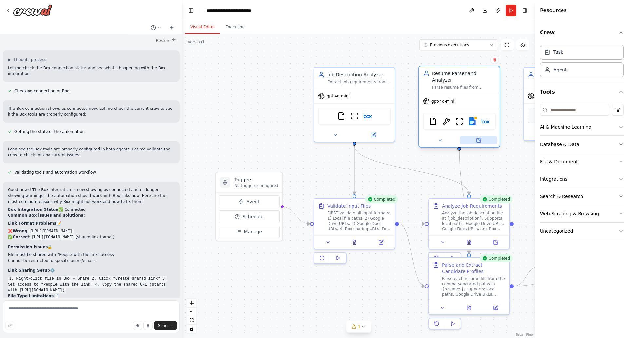
click at [479, 138] on icon at bounding box center [479, 139] width 3 height 3
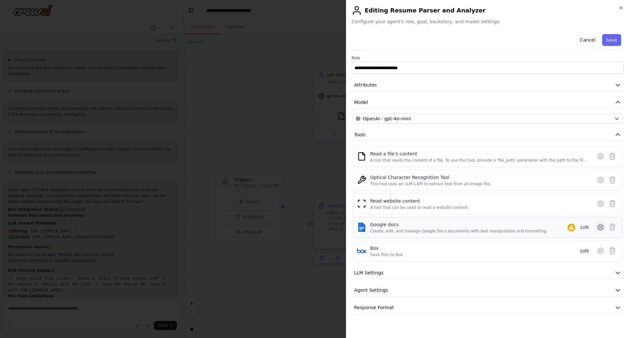
click at [600, 227] on icon at bounding box center [601, 227] width 8 height 8
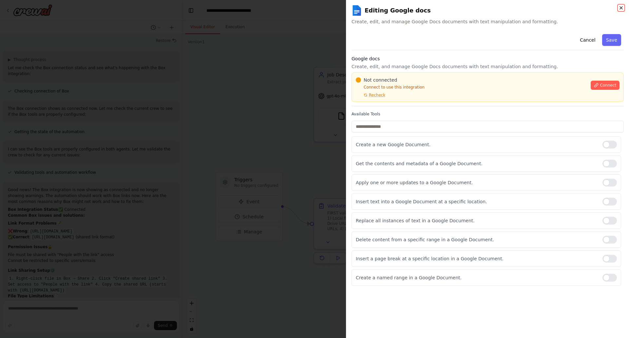
click at [620, 5] on icon "button" at bounding box center [621, 7] width 5 height 5
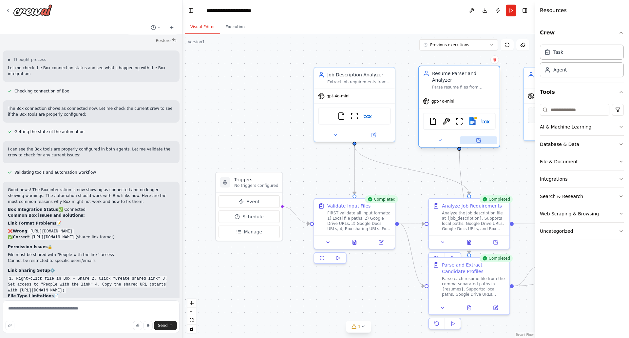
click at [478, 138] on icon at bounding box center [479, 139] width 3 height 3
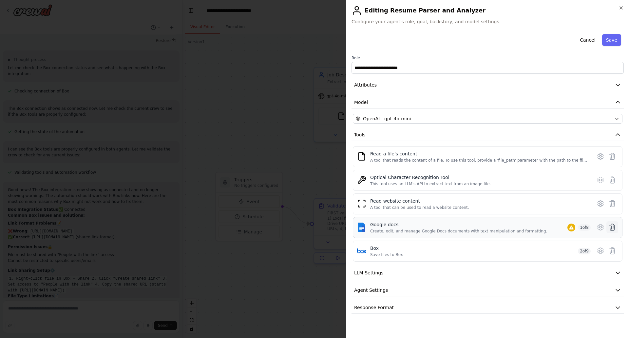
click at [612, 226] on icon at bounding box center [612, 227] width 8 height 8
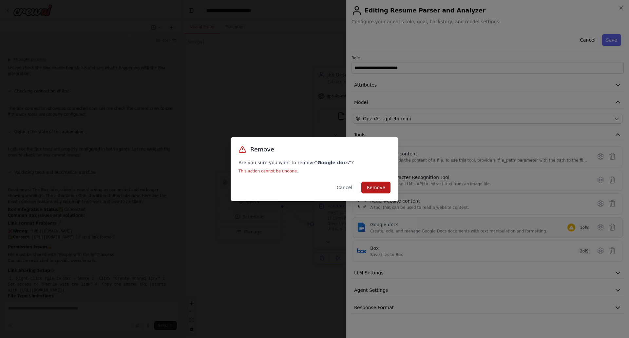
click at [380, 187] on button "Remove" at bounding box center [375, 188] width 29 height 12
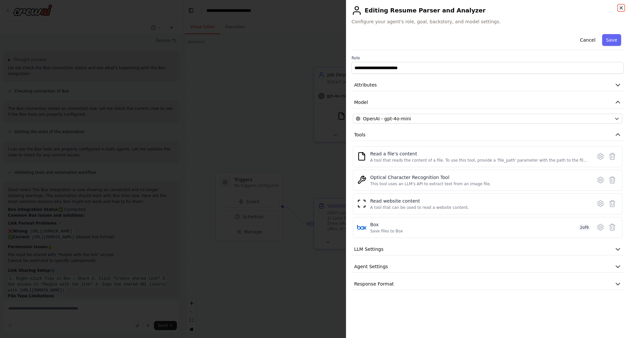
click at [621, 7] on icon "button" at bounding box center [621, 7] width 5 height 5
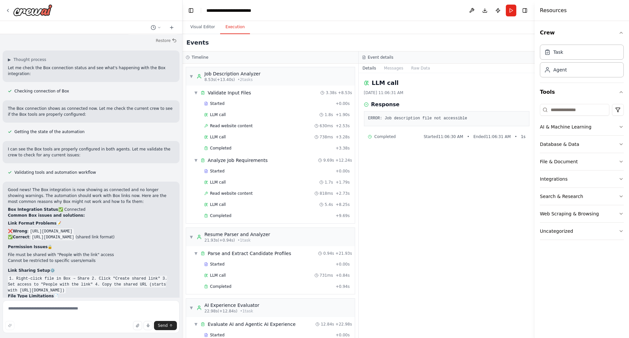
click at [227, 27] on button "Execution" at bounding box center [235, 27] width 30 height 14
click at [510, 10] on button "Run" at bounding box center [511, 11] width 10 height 12
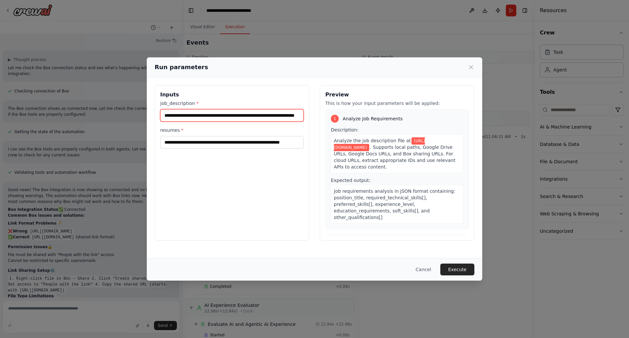
click at [292, 116] on input "**********" at bounding box center [232, 115] width 144 height 12
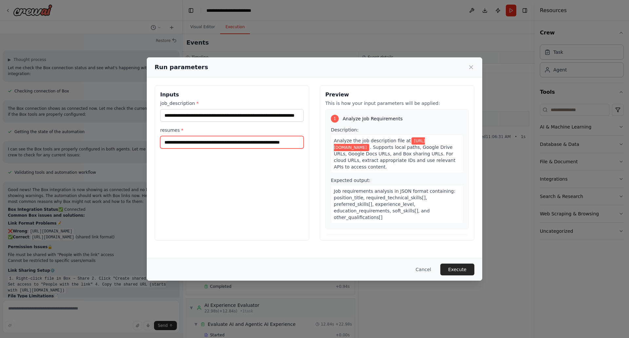
click at [297, 141] on input "**********" at bounding box center [232, 142] width 144 height 12
click at [461, 268] on button "Execute" at bounding box center [457, 269] width 34 height 12
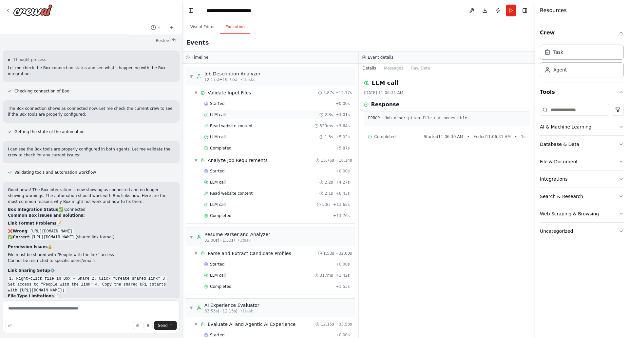
click at [246, 117] on div "LLM call 2.8s + 3.01s" at bounding box center [277, 114] width 146 height 5
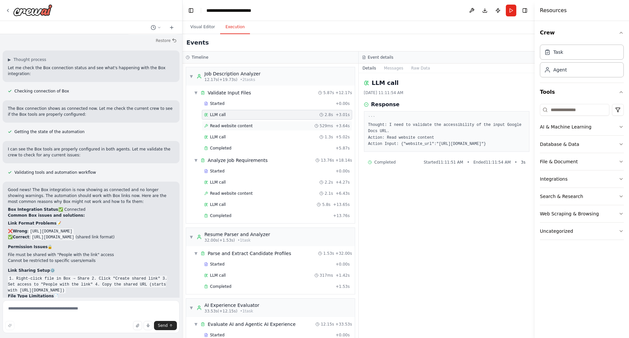
click at [246, 126] on span "Read website content" at bounding box center [231, 125] width 43 height 5
